Goal: Task Accomplishment & Management: Use online tool/utility

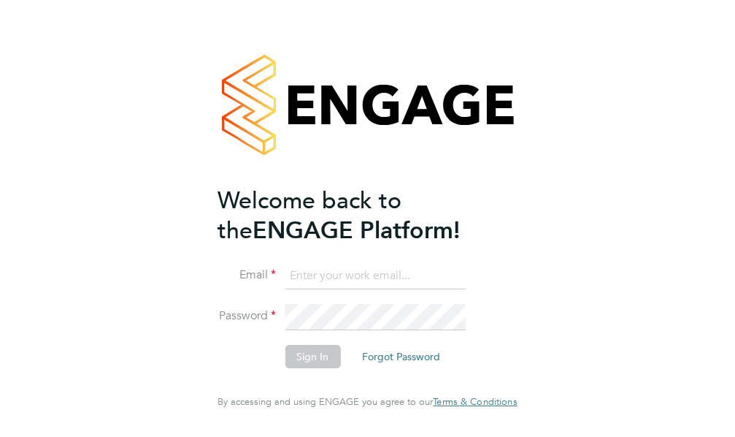
click at [351, 285] on input at bounding box center [375, 276] width 180 height 26
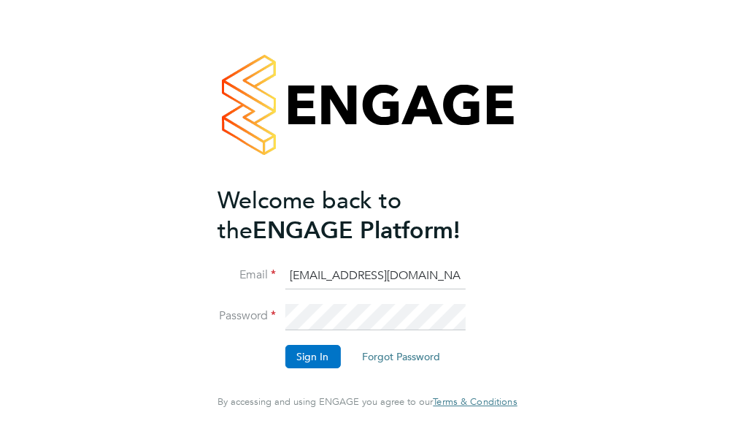
type input "[EMAIL_ADDRESS][DOMAIN_NAME]"
click at [304, 368] on button "Sign In" at bounding box center [313, 356] width 56 height 23
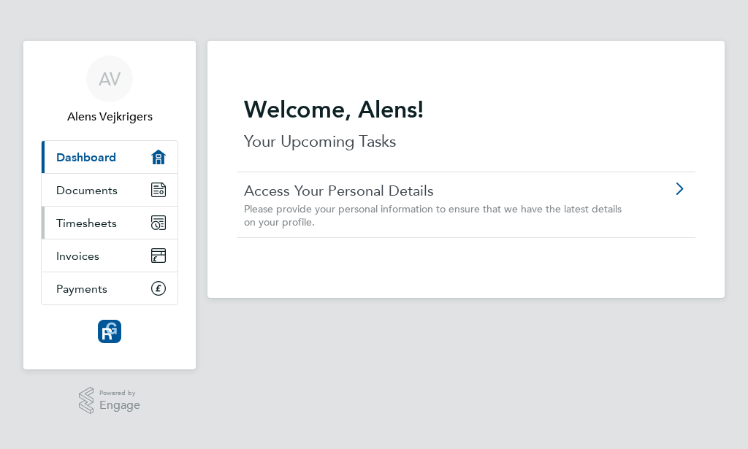
click at [115, 221] on span "Timesheets" at bounding box center [86, 223] width 61 height 14
